Goal: Complete application form

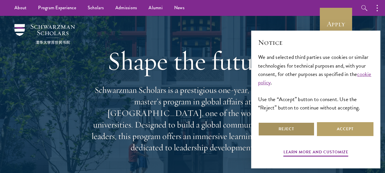
click at [295, 130] on button "Reject" at bounding box center [286, 129] width 56 height 14
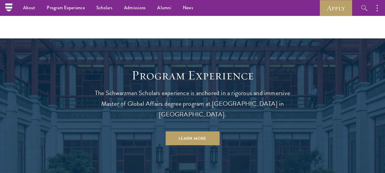
scroll to position [449, 0]
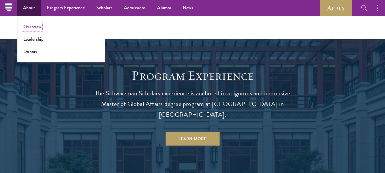
click at [35, 26] on link "Overview" at bounding box center [32, 26] width 18 height 7
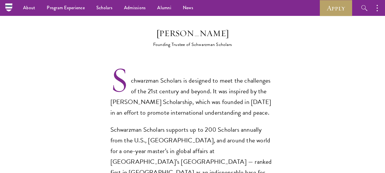
scroll to position [342, 0]
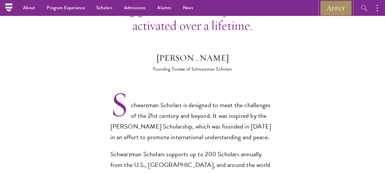
click at [340, 9] on link "Apply" at bounding box center [336, 8] width 32 height 16
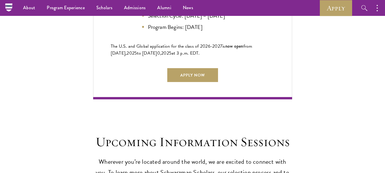
scroll to position [1369, 0]
click at [184, 72] on link "Apply Now" at bounding box center [192, 75] width 51 height 14
